Goal: Contribute content

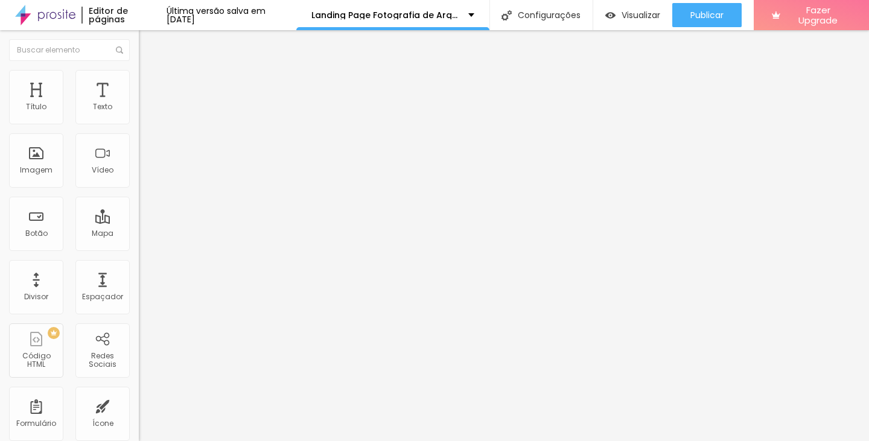
click at [150, 85] on span "Avançado" at bounding box center [170, 90] width 40 height 10
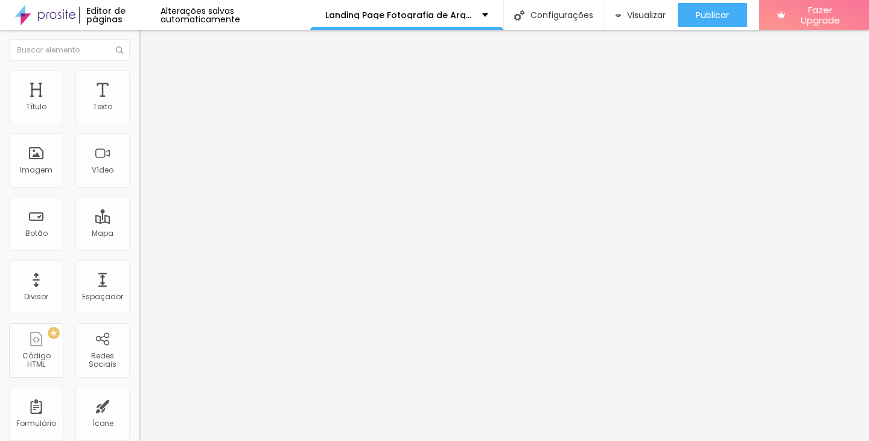
click at [139, 104] on span "Trocar imagem" at bounding box center [172, 99] width 66 height 10
click at [139, 249] on input "[URL][DOMAIN_NAME]" at bounding box center [211, 243] width 145 height 12
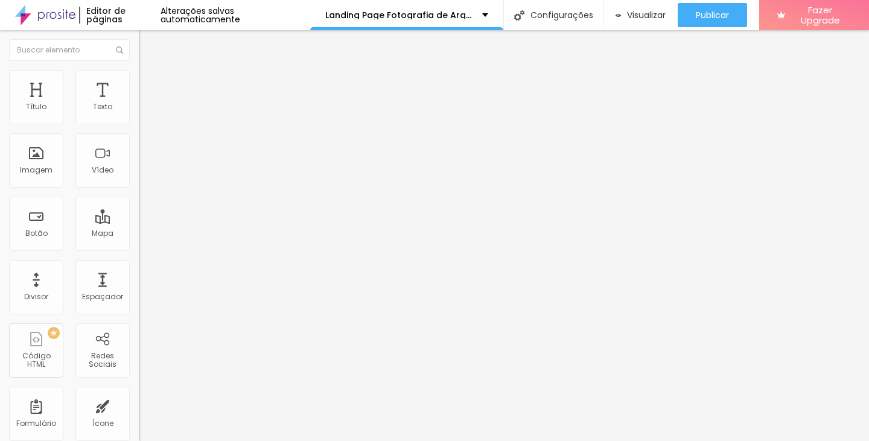
click at [139, 249] on input "[URL][DOMAIN_NAME]" at bounding box center [211, 243] width 145 height 12
paste input "Fotografia de arquitetura e interiores para locações temporárias como o Airbnb,…"
paste input "s://[DOMAIN_NAME][URL]"
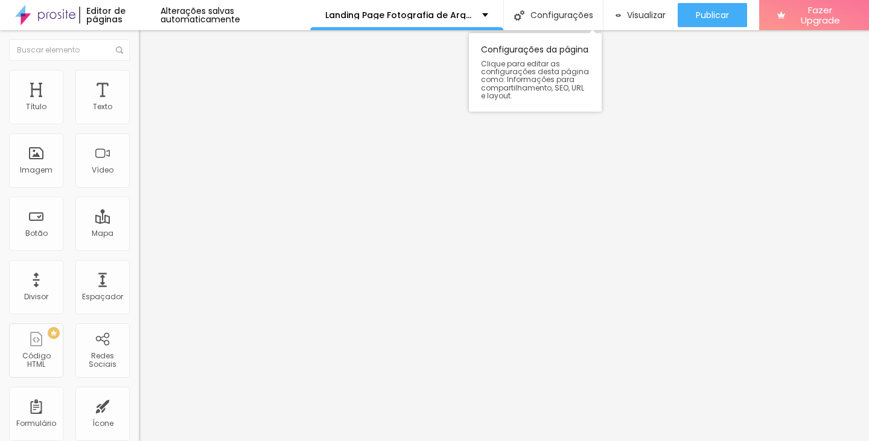
scroll to position [0, 183]
type input "[URL][DOMAIN_NAME]"
click at [139, 104] on span "Trocar imagem" at bounding box center [172, 99] width 66 height 10
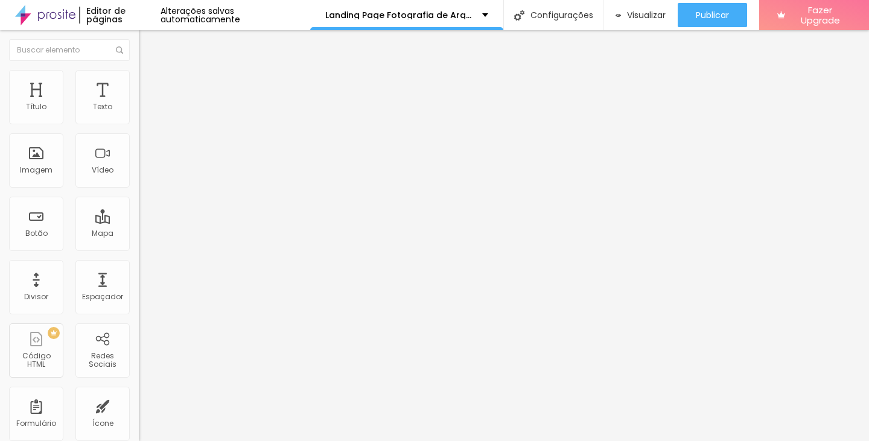
click at [139, 104] on span "Trocar imagem" at bounding box center [172, 99] width 66 height 10
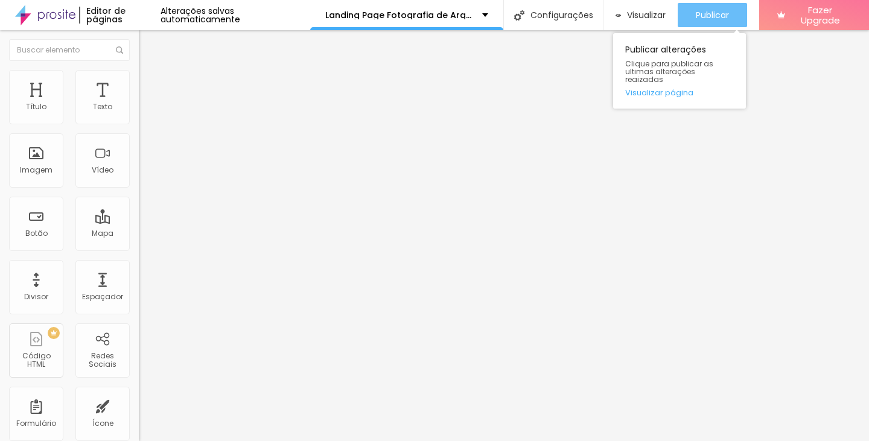
click at [720, 11] on span "Publicar" at bounding box center [712, 15] width 33 height 10
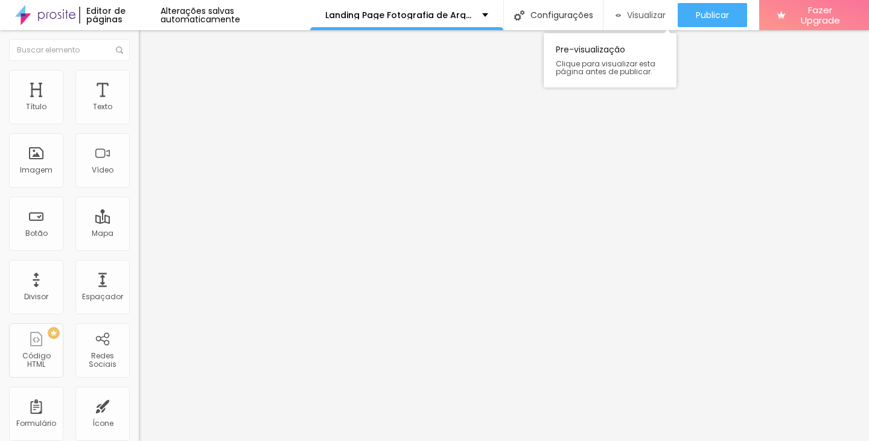
click at [636, 20] on span "Visualizar" at bounding box center [646, 15] width 39 height 10
click at [139, 104] on span "Trocar imagem" at bounding box center [172, 99] width 66 height 10
